Goal: Information Seeking & Learning: Learn about a topic

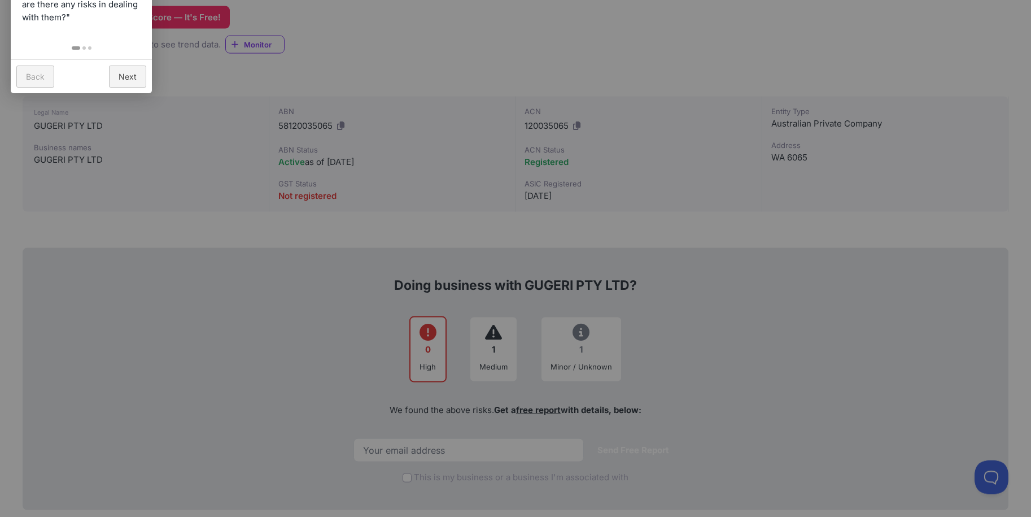
scroll to position [334, 0]
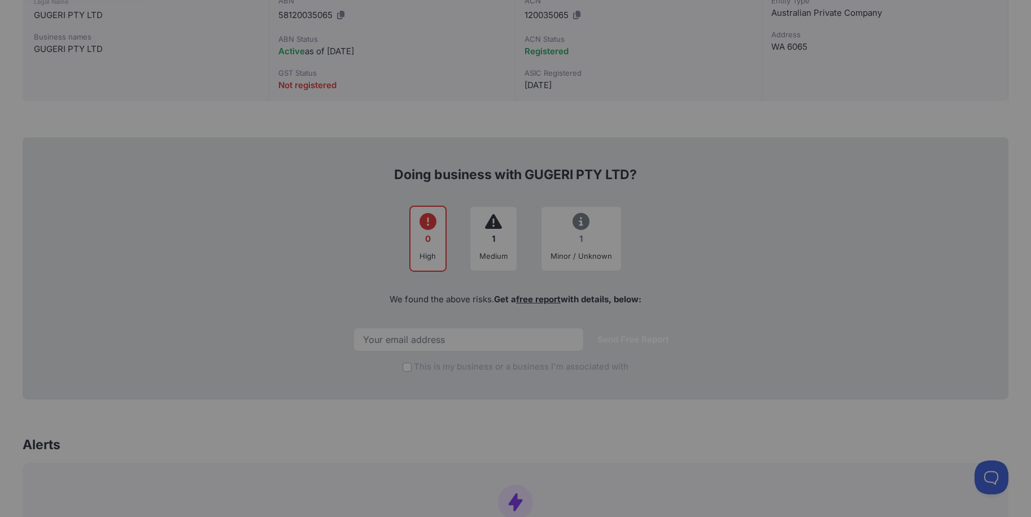
click at [1028, 175] on div at bounding box center [515, 258] width 1031 height 517
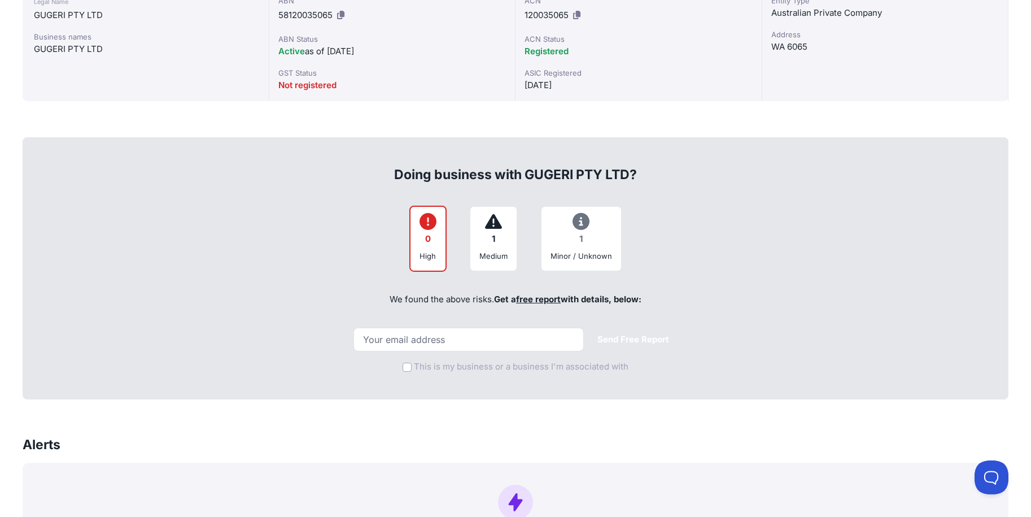
drag, startPoint x: 1035, startPoint y: 93, endPoint x: 1025, endPoint y: 191, distance: 98.8
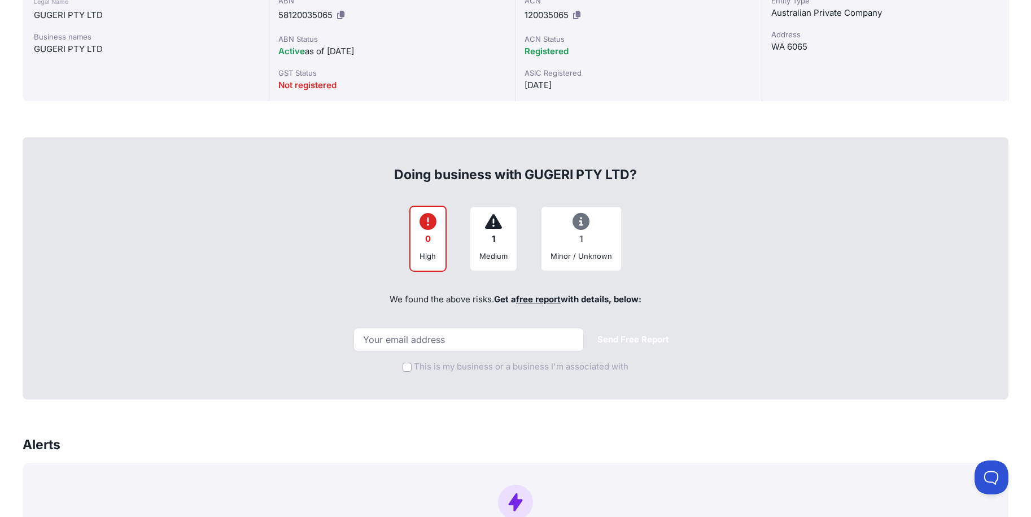
drag, startPoint x: 1022, startPoint y: 214, endPoint x: 1011, endPoint y: 274, distance: 61.3
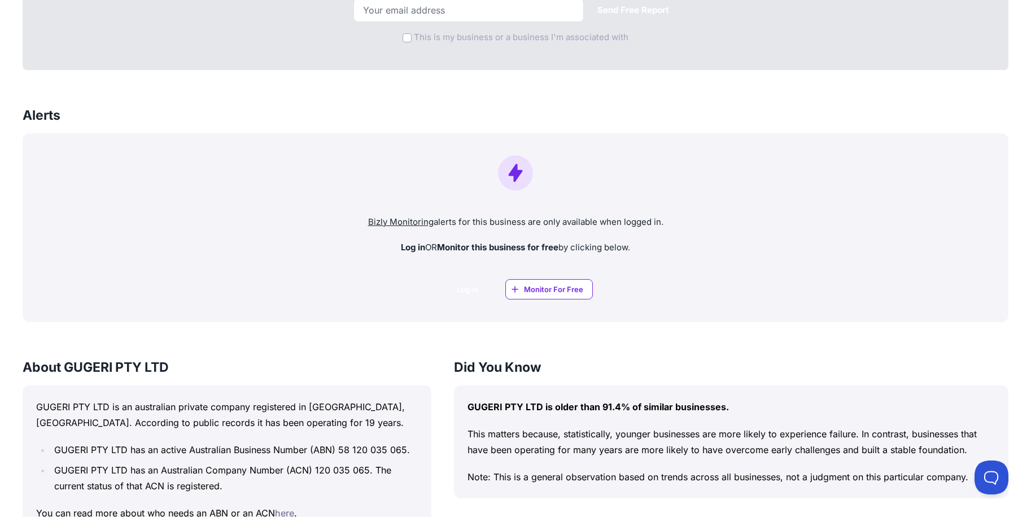
scroll to position [661, 0]
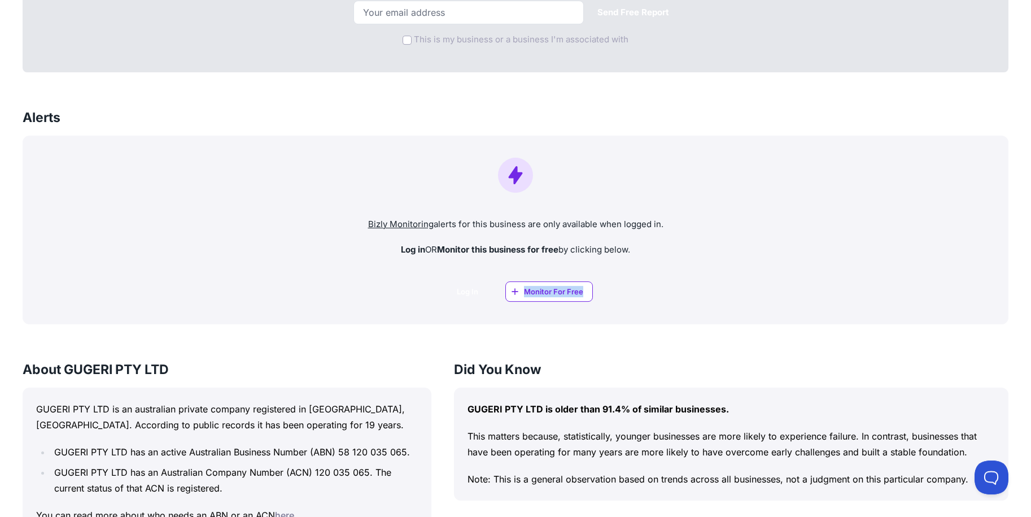
drag, startPoint x: 1035, startPoint y: 198, endPoint x: 1035, endPoint y: 310, distance: 112.4
click at [1031, 310] on html "🎁 Get a FREE Risk Report and Monitoring Credit when you sign up. Learn more » P…" at bounding box center [515, 351] width 1031 height 2025
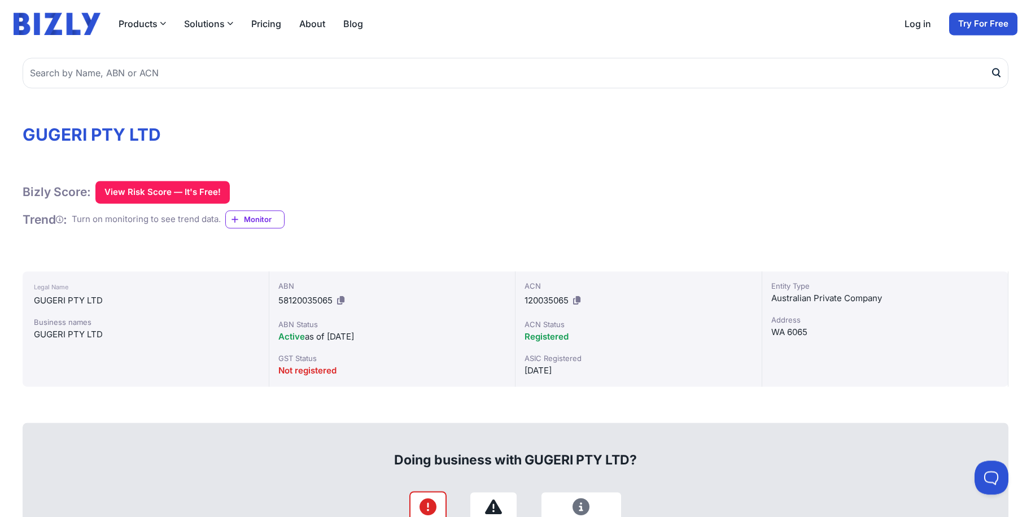
scroll to position [23, 0]
